Goal: Task Accomplishment & Management: Manage account settings

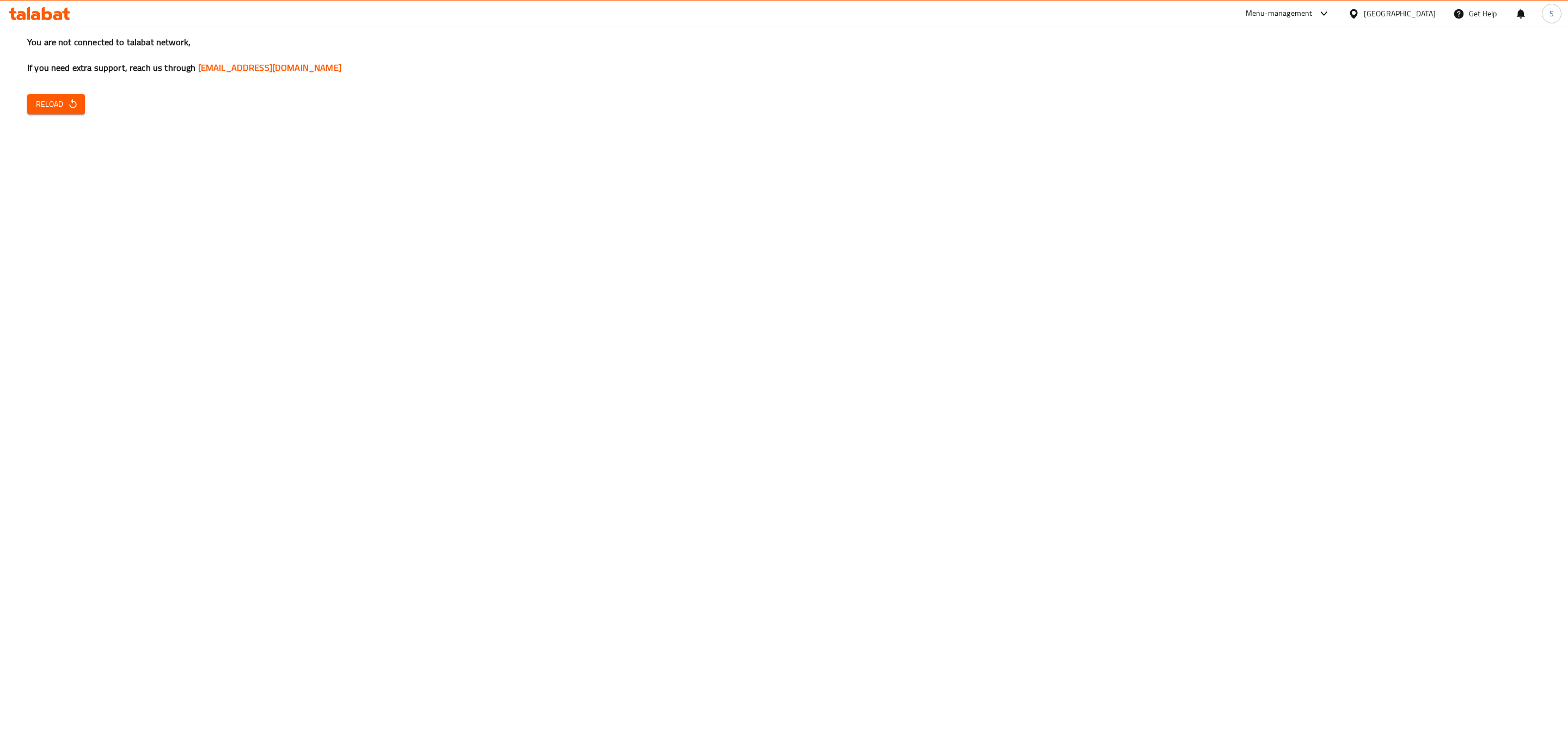
click at [88, 108] on div "You are not connected to talabat network, If you need extra support, reach us t…" at bounding box center [784, 372] width 1568 height 744
click at [69, 108] on icon "button" at bounding box center [73, 104] width 11 height 11
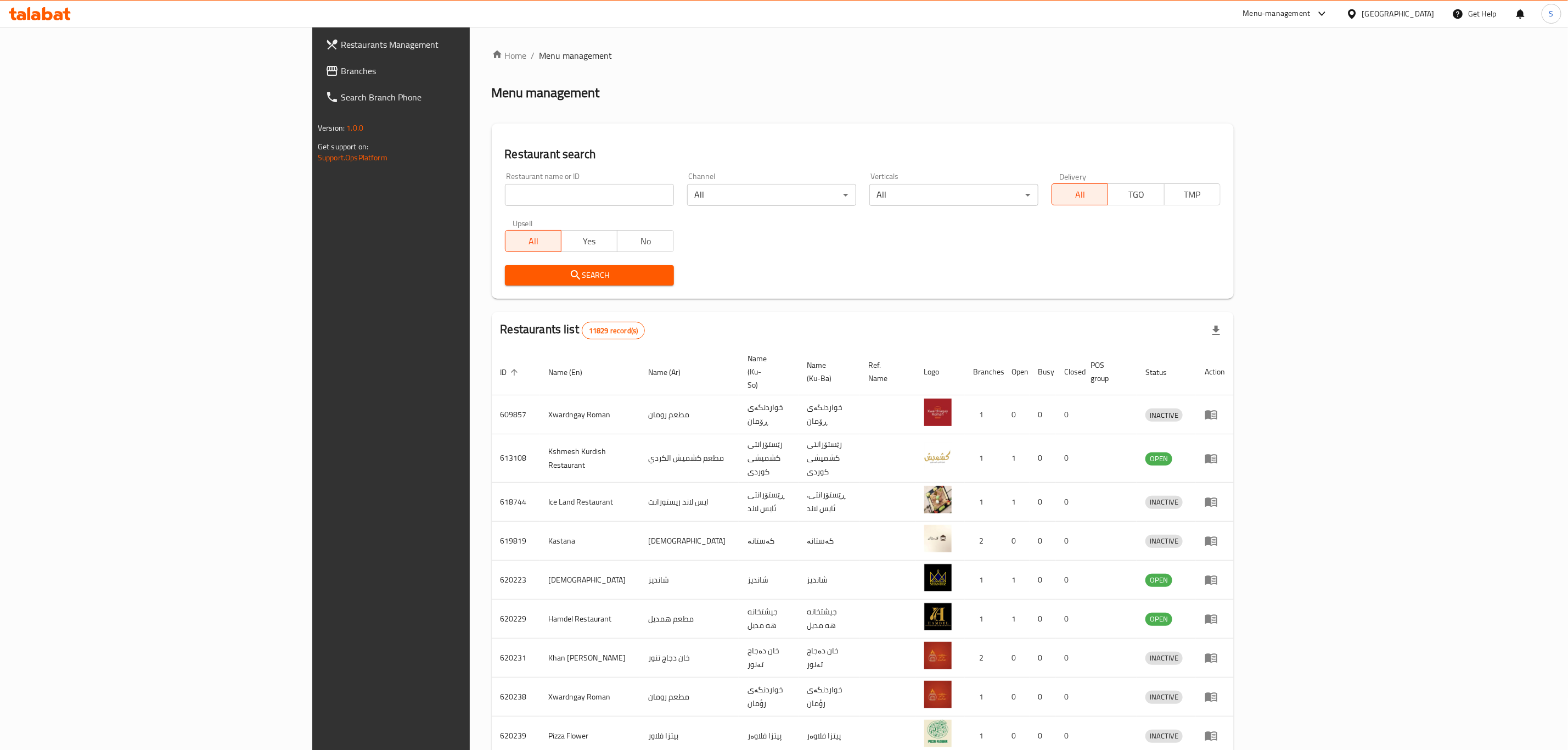
click at [505, 198] on input "search" at bounding box center [589, 195] width 169 height 22
type input "kubbay wast"
click button "Search" at bounding box center [589, 275] width 169 height 20
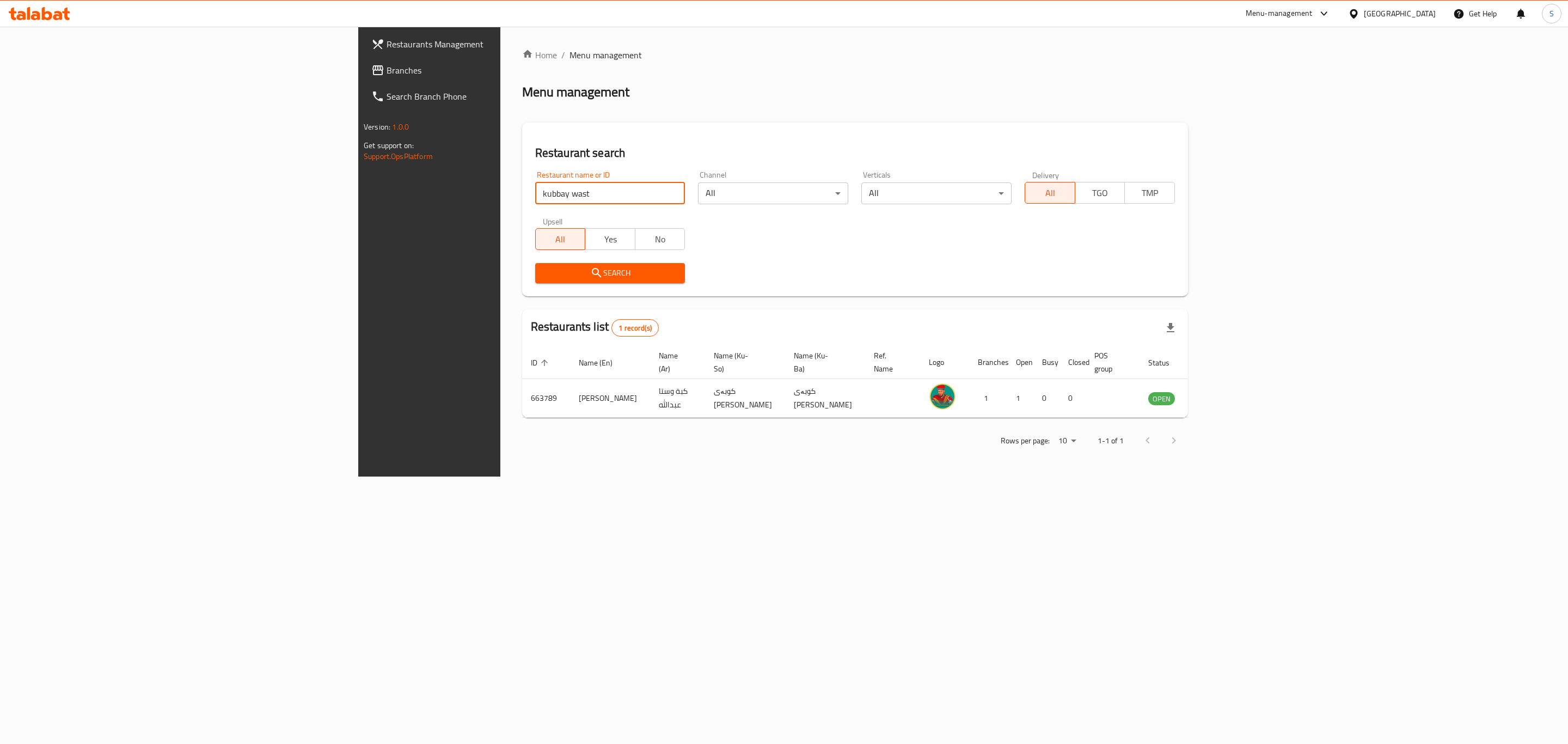
drag, startPoint x: 1186, startPoint y: 527, endPoint x: 1354, endPoint y: 495, distance: 171.0
click at [1186, 477] on div "Home / Menu management Menu management Restaurant search Restaurant name or ID …" at bounding box center [855, 251] width 709 height 450
click at [1218, 395] on icon "enhanced table" at bounding box center [1212, 399] width 12 height 9
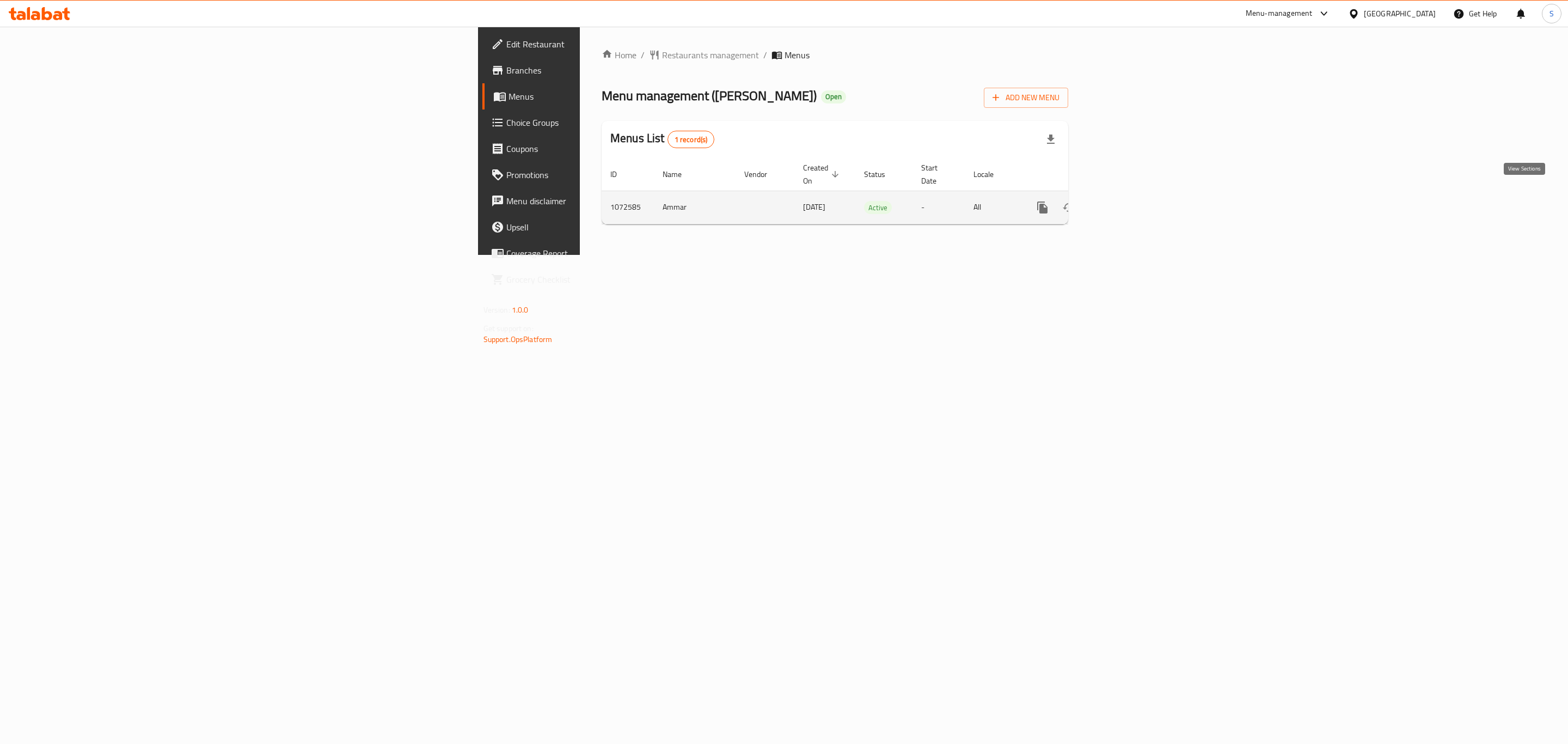
click at [1127, 202] on icon "enhanced table" at bounding box center [1121, 207] width 13 height 13
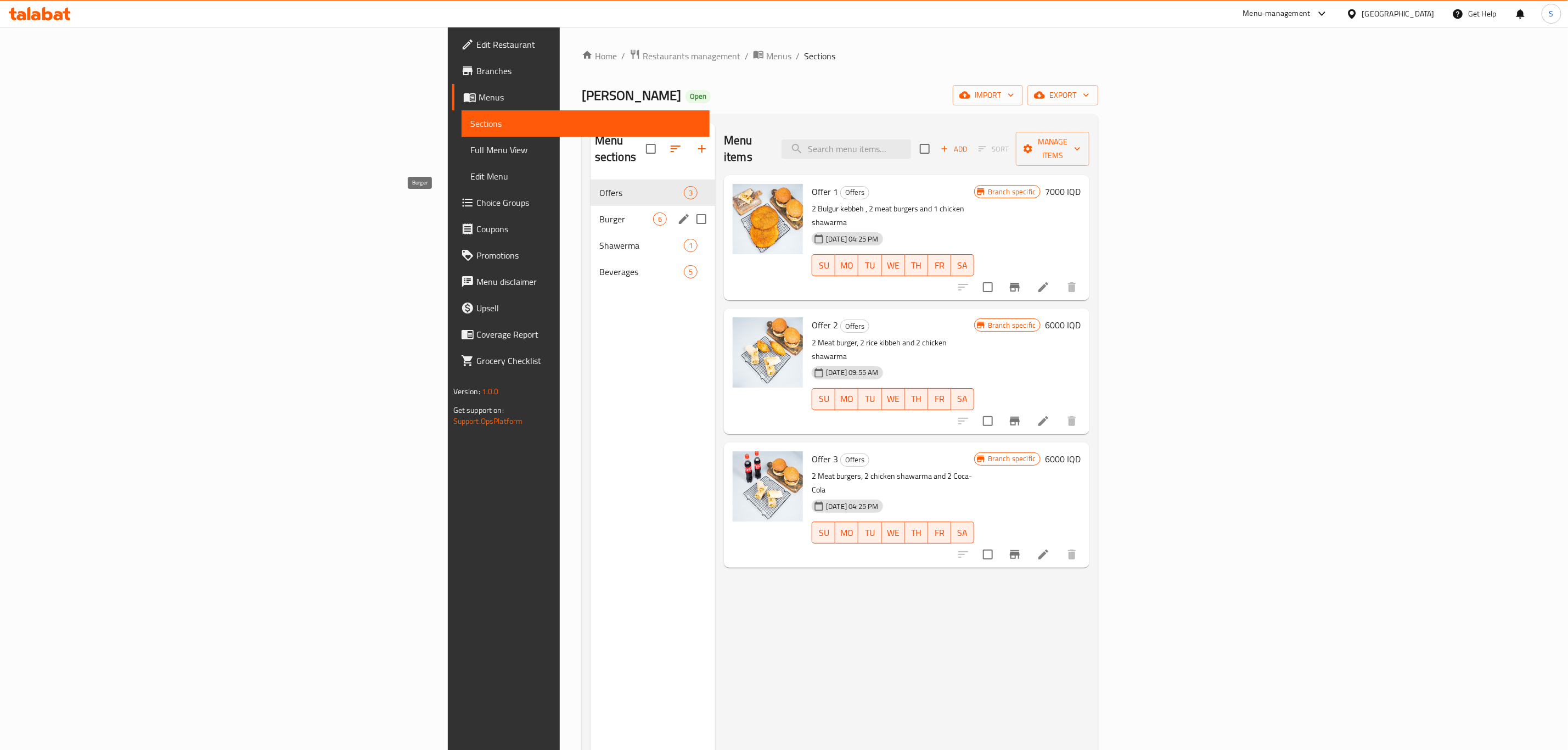
click at [600, 212] on span "Burger" at bounding box center [627, 218] width 54 height 13
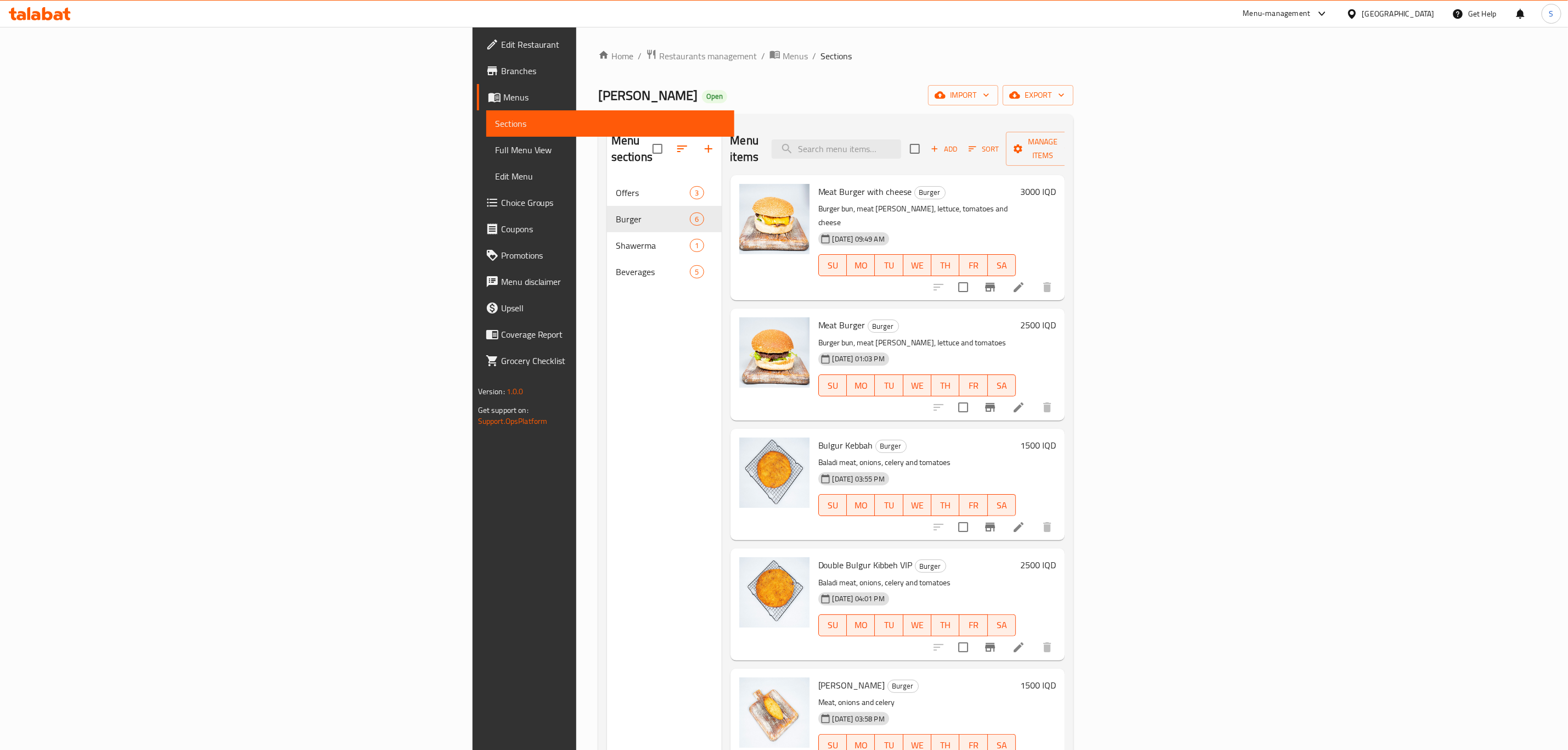
click at [1056, 184] on h6 "3000 IQD" at bounding box center [1038, 191] width 36 height 15
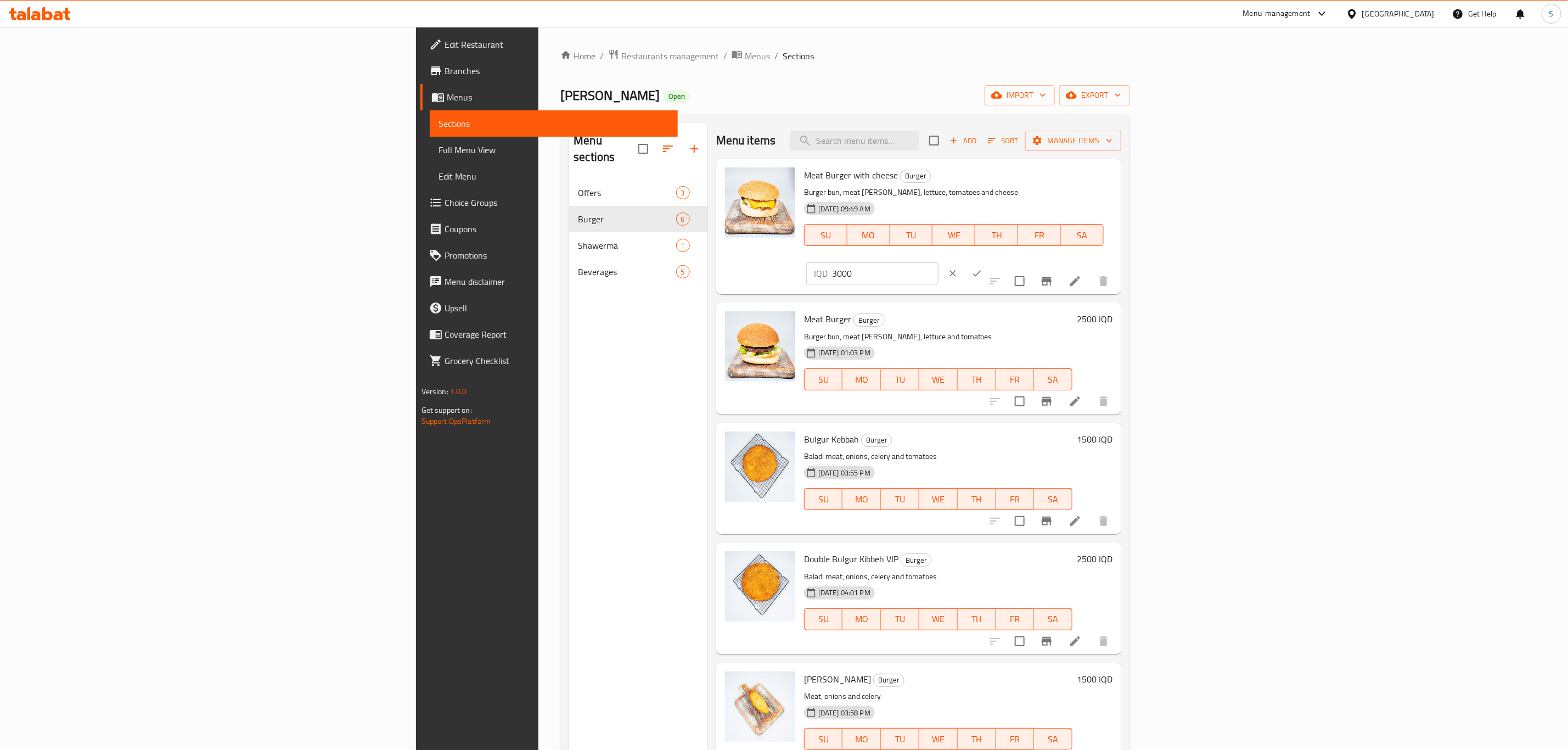
click at [939, 263] on input "3000" at bounding box center [886, 274] width 107 height 22
type input "3500"
click at [983, 268] on icon "ok" at bounding box center [977, 273] width 11 height 11
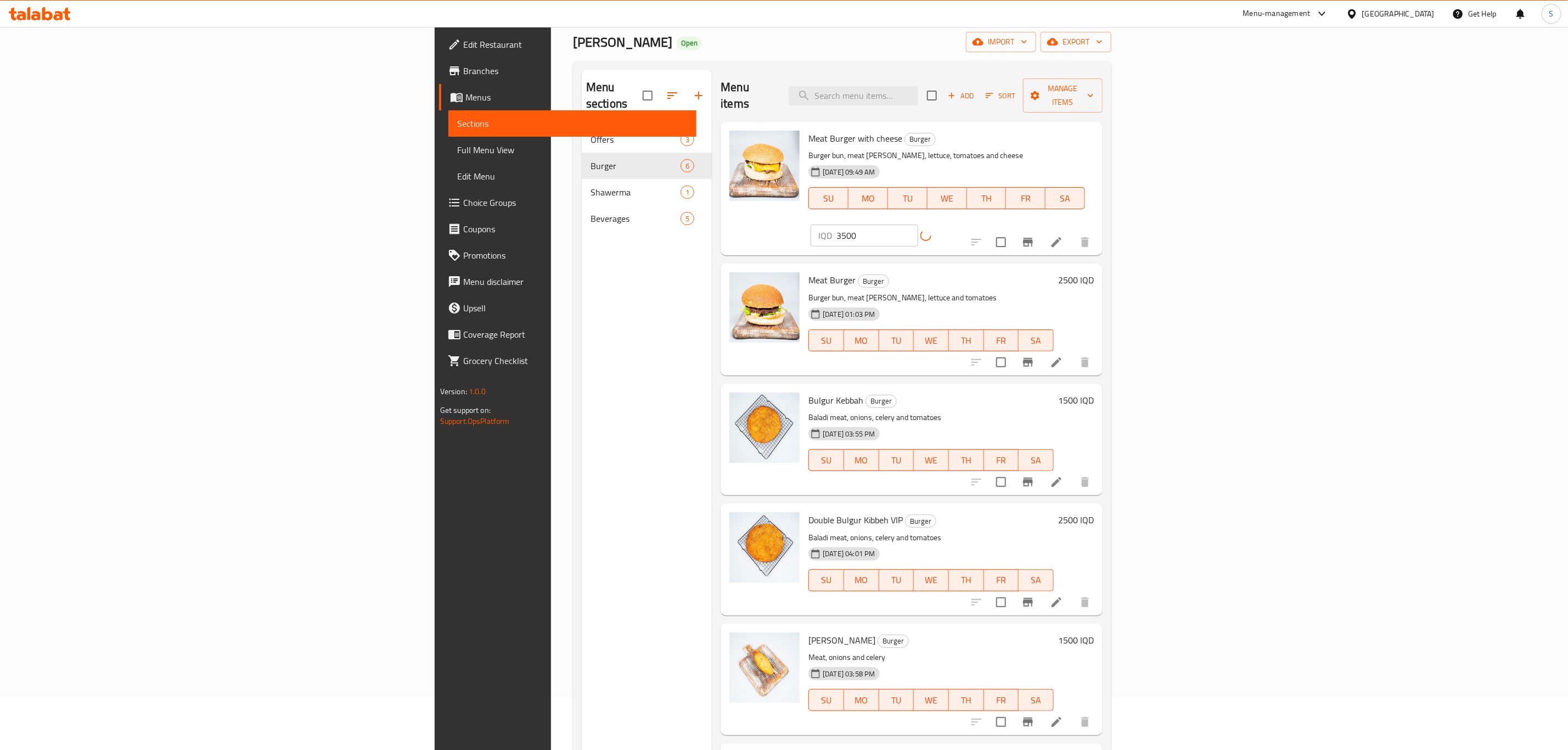
scroll to position [82, 0]
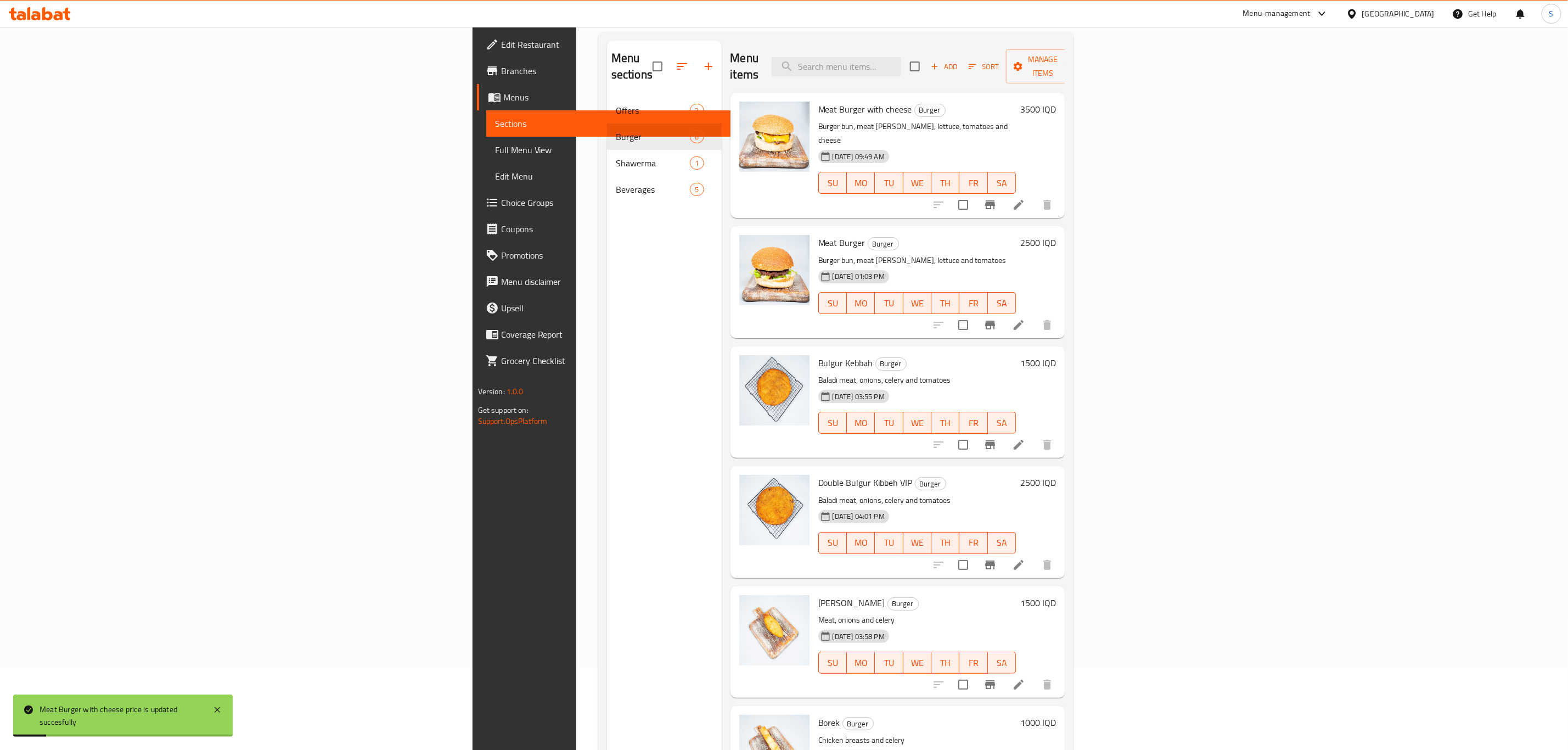
click at [1056, 235] on h6 "2500 IQD" at bounding box center [1038, 242] width 36 height 15
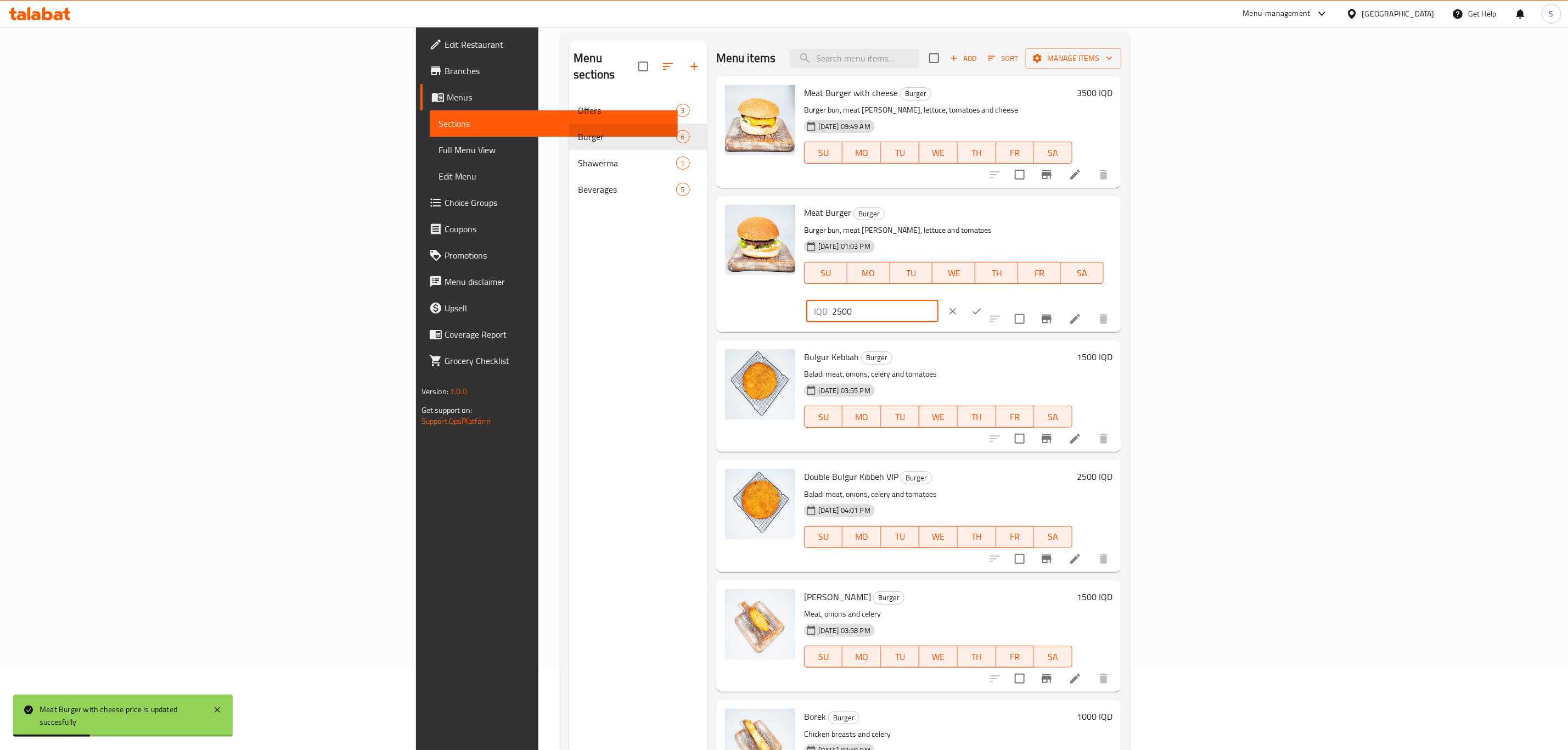
drag, startPoint x: 1436, startPoint y: 216, endPoint x: 1148, endPoint y: 219, distance: 288.0
click at [1117, 218] on div "Meat Burger Burger Burger bun, meat patty, lettuce and tomatoes 18-08-2024 01:0…" at bounding box center [958, 263] width 317 height 127
type input "3000"
click at [983, 306] on icon "ok" at bounding box center [977, 311] width 11 height 11
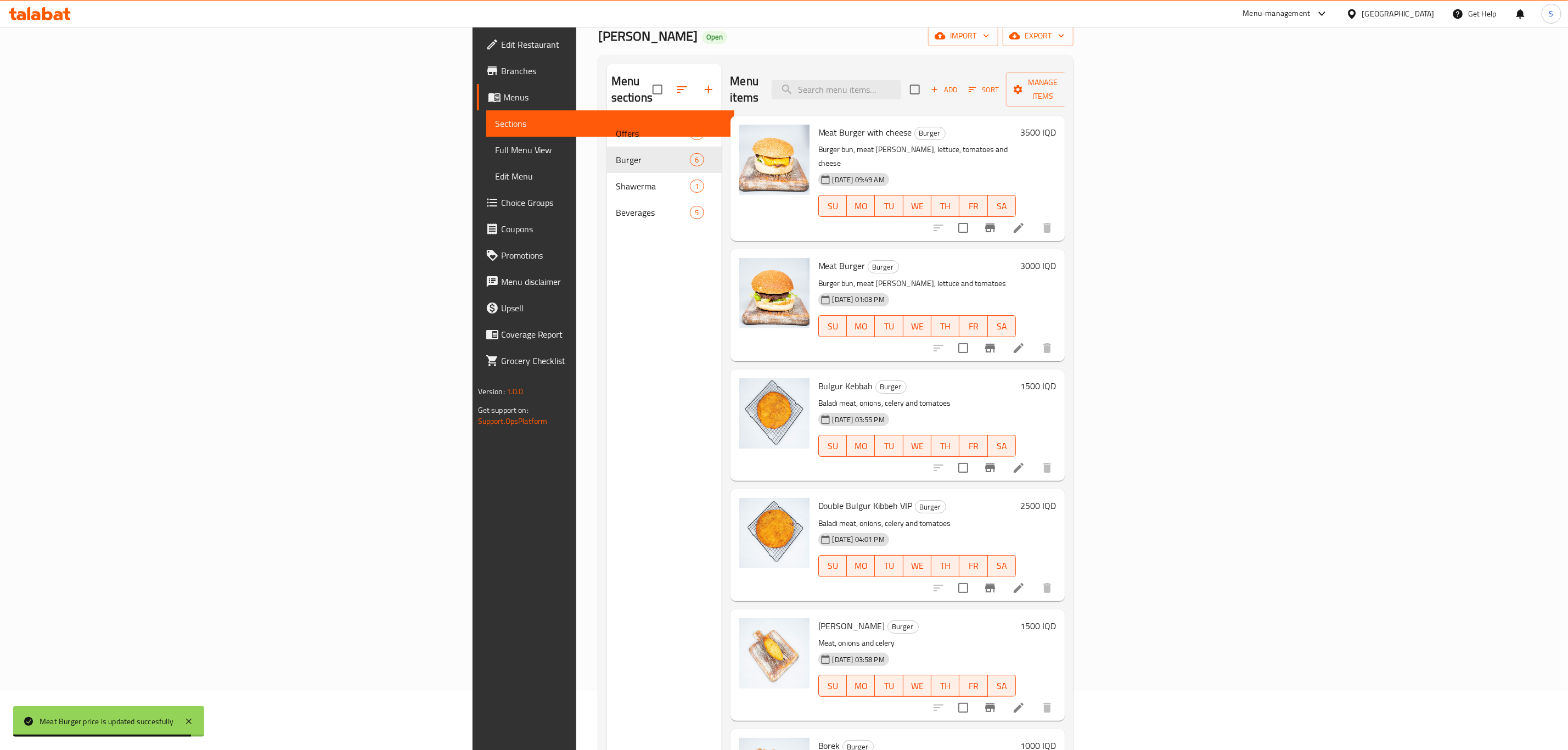
scroll to position [0, 0]
